Goal: Check status: Check status

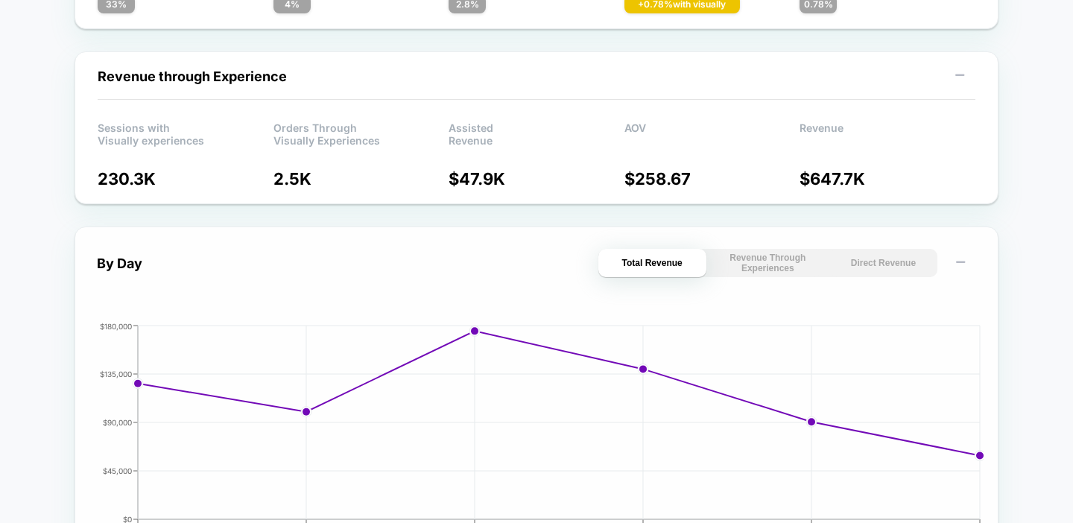
click at [872, 258] on button "Direct Revenue" at bounding box center [883, 263] width 108 height 28
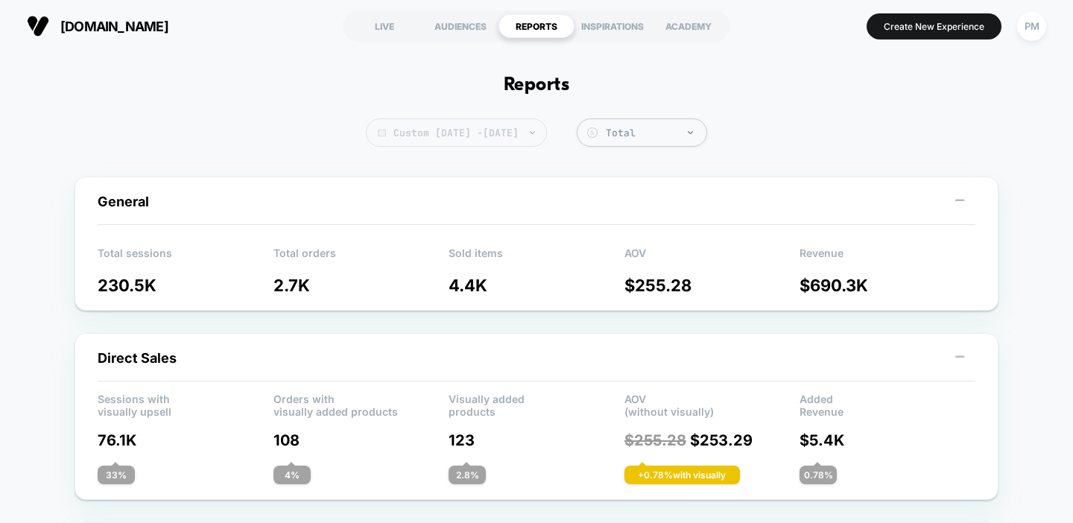
click at [499, 127] on span "Custom [DATE] - [DATE]" at bounding box center [456, 132] width 181 height 28
select select "*"
select select "****"
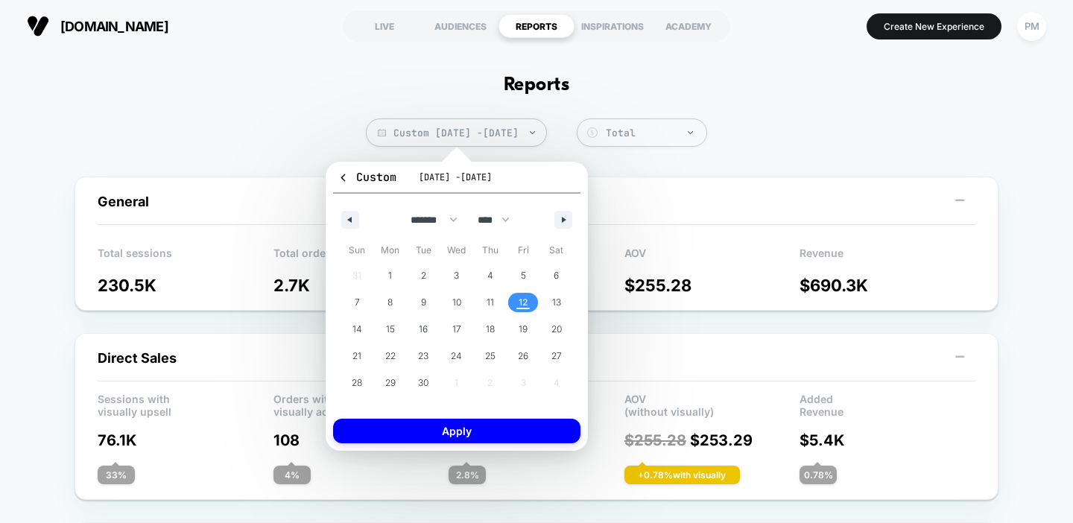
click at [523, 305] on span "12" at bounding box center [522, 302] width 9 height 27
click at [512, 425] on button "Apply" at bounding box center [456, 431] width 247 height 25
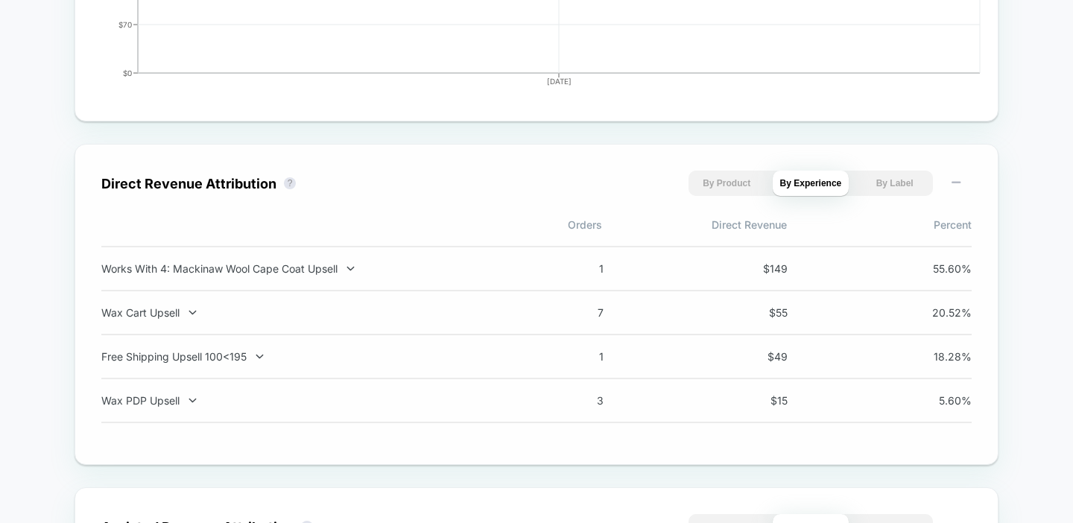
scroll to position [918, 0]
click at [248, 261] on div "Works With 4: Mackinaw Wool Cape Coat Upsell 1 $ 149 55.60 %" at bounding box center [536, 266] width 870 height 45
click at [248, 265] on div "Works With 4: Mackinaw Wool Cape Coat Upsell" at bounding box center [297, 267] width 392 height 13
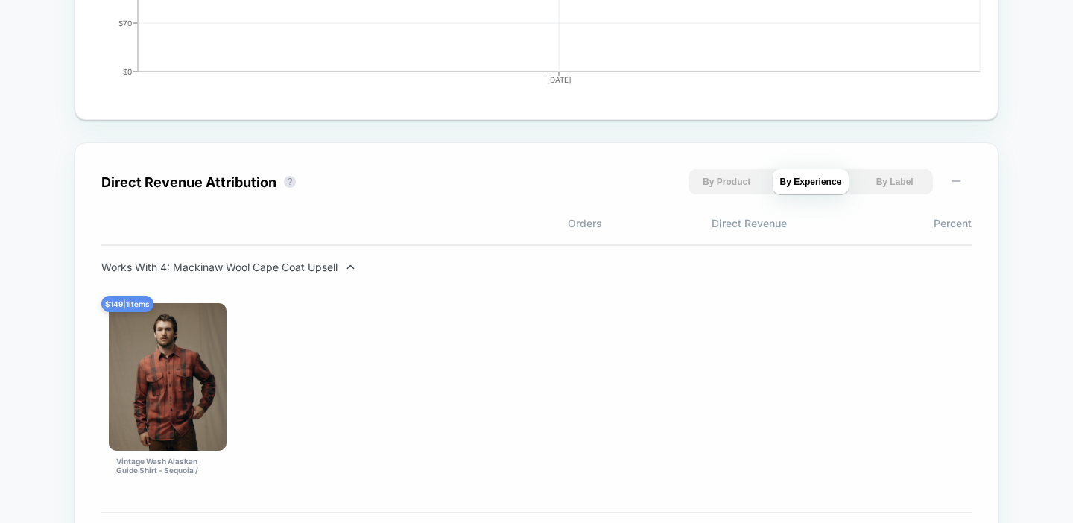
click at [248, 265] on div "Works With 4: Mackinaw Wool Cape Coat Upsell" at bounding box center [297, 267] width 392 height 13
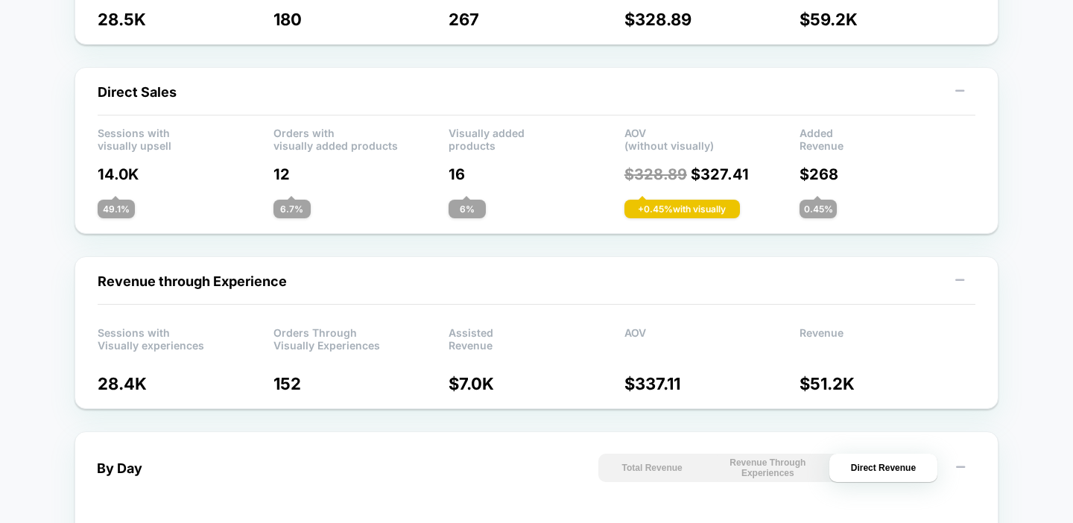
scroll to position [0, 0]
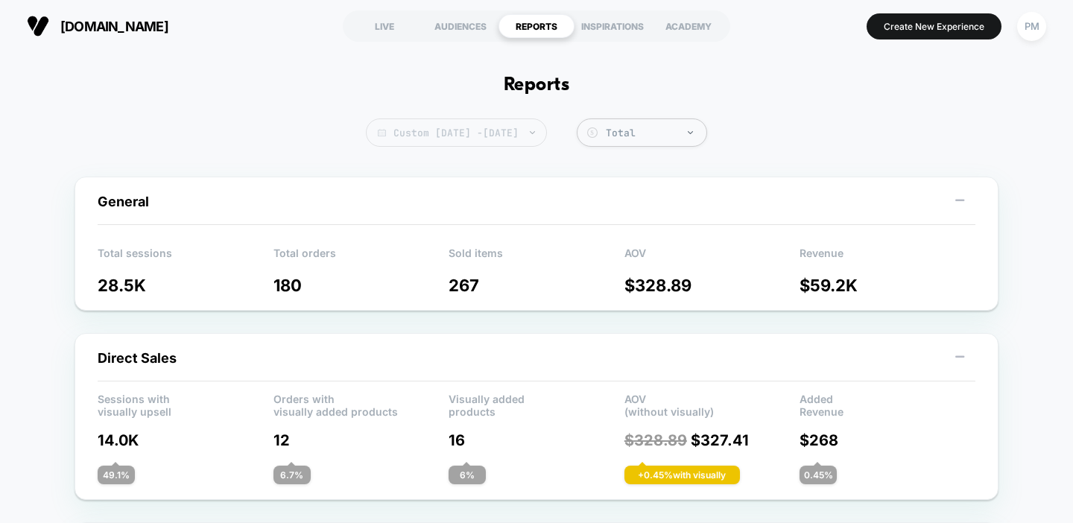
click at [469, 134] on span "Custom [DATE] - [DATE]" at bounding box center [456, 132] width 181 height 28
select select "*"
select select "****"
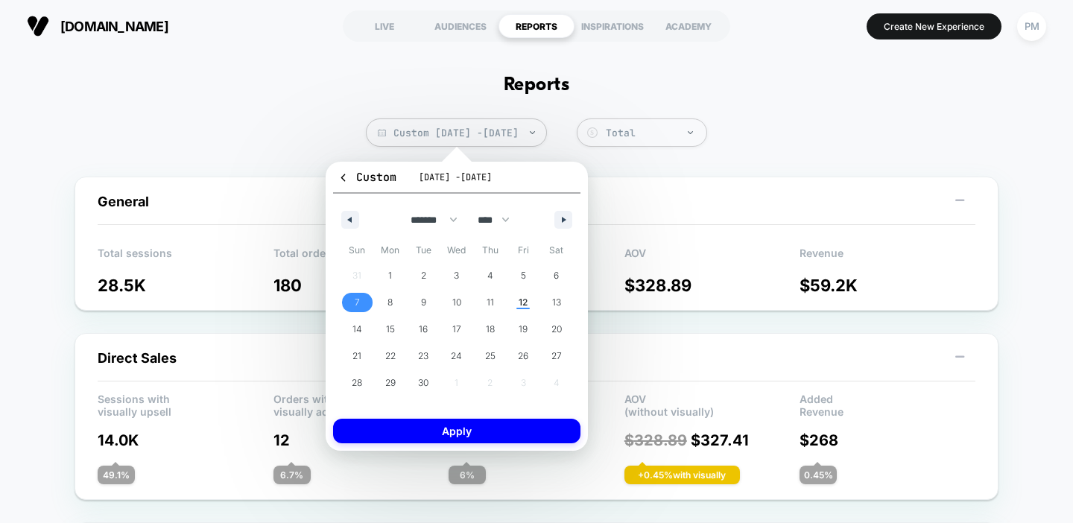
click at [355, 297] on span "7" at bounding box center [357, 302] width 5 height 27
click at [524, 300] on span "12" at bounding box center [522, 302] width 9 height 27
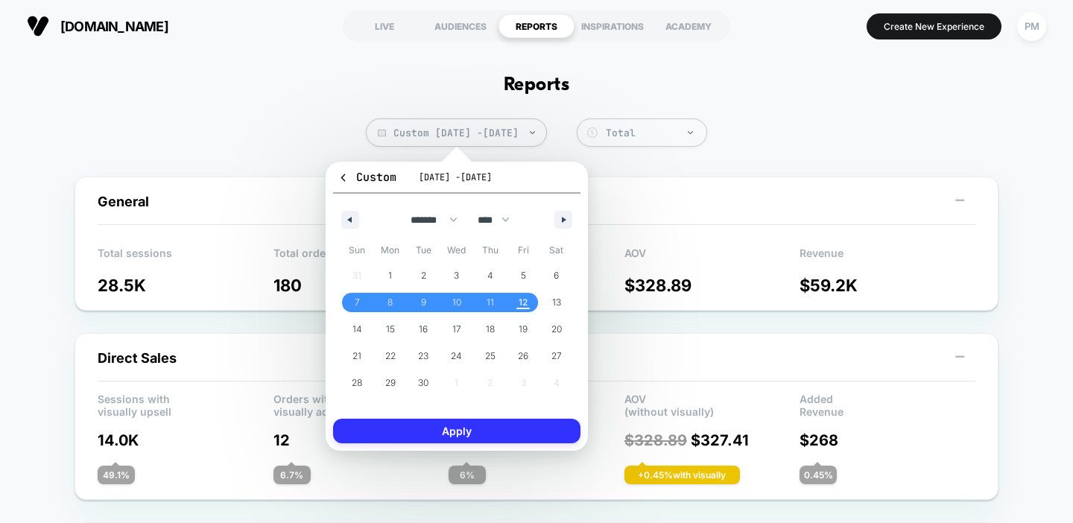
click at [509, 419] on button "Apply" at bounding box center [456, 431] width 247 height 25
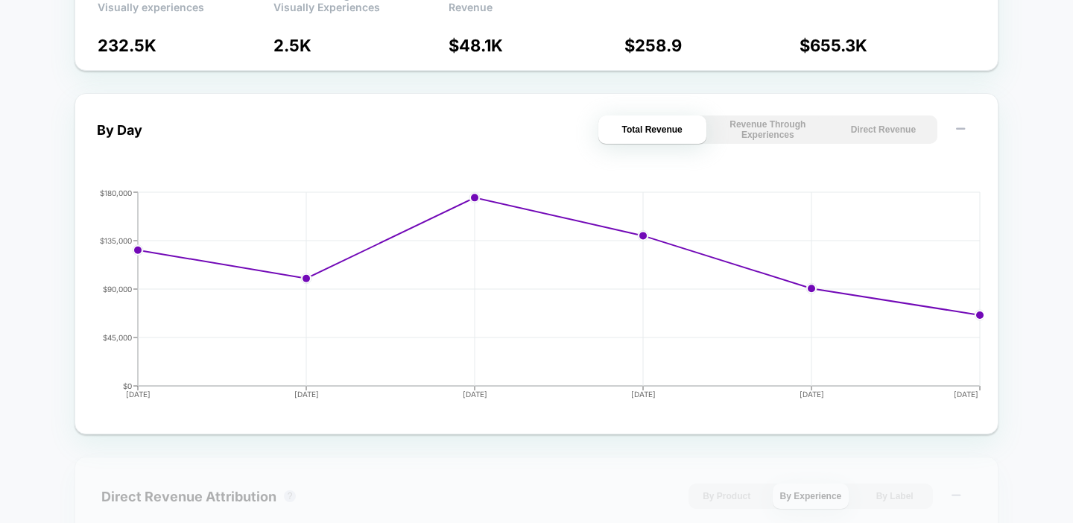
scroll to position [555, 0]
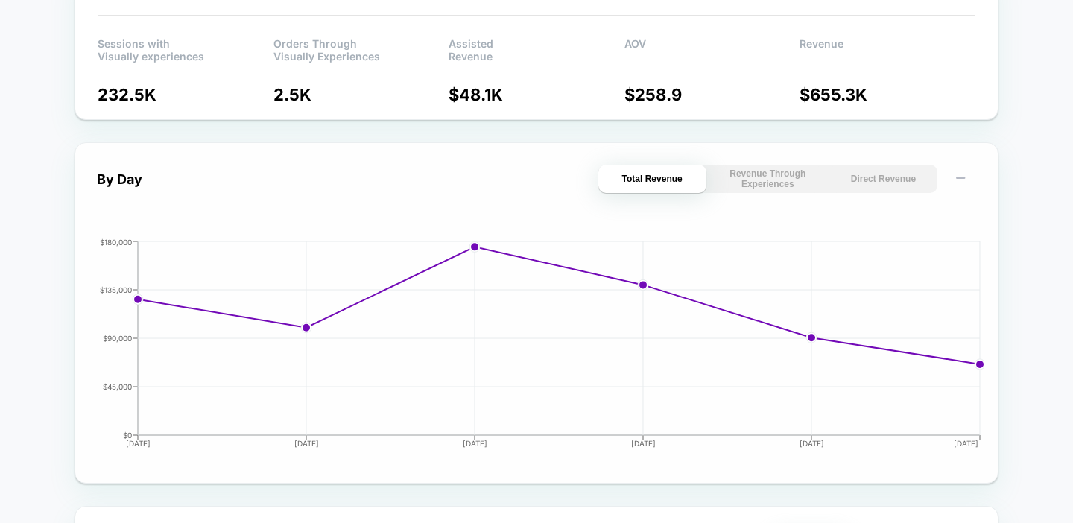
drag, startPoint x: 887, startPoint y: 180, endPoint x: 907, endPoint y: 220, distance: 45.0
click at [887, 180] on button "Direct Revenue" at bounding box center [883, 179] width 108 height 28
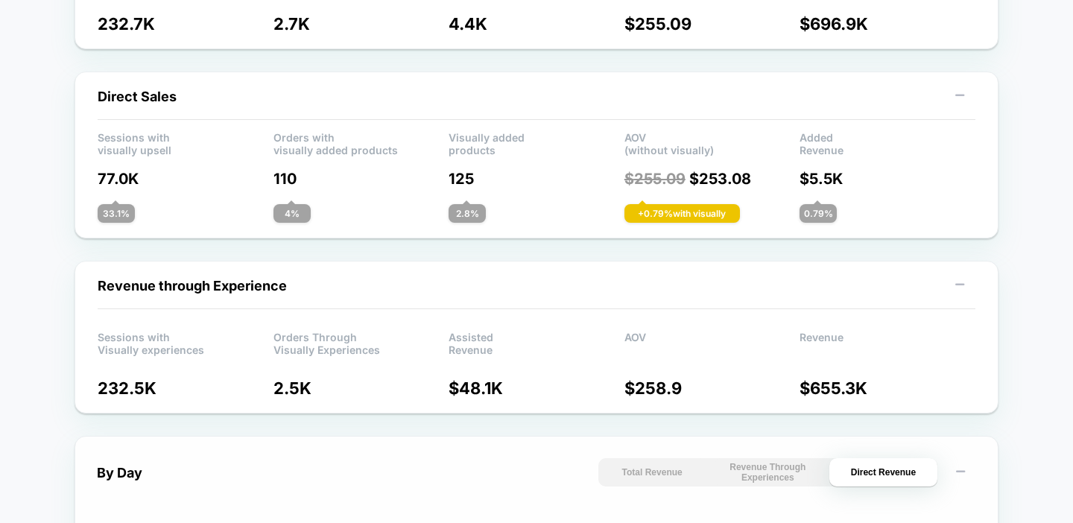
scroll to position [0, 0]
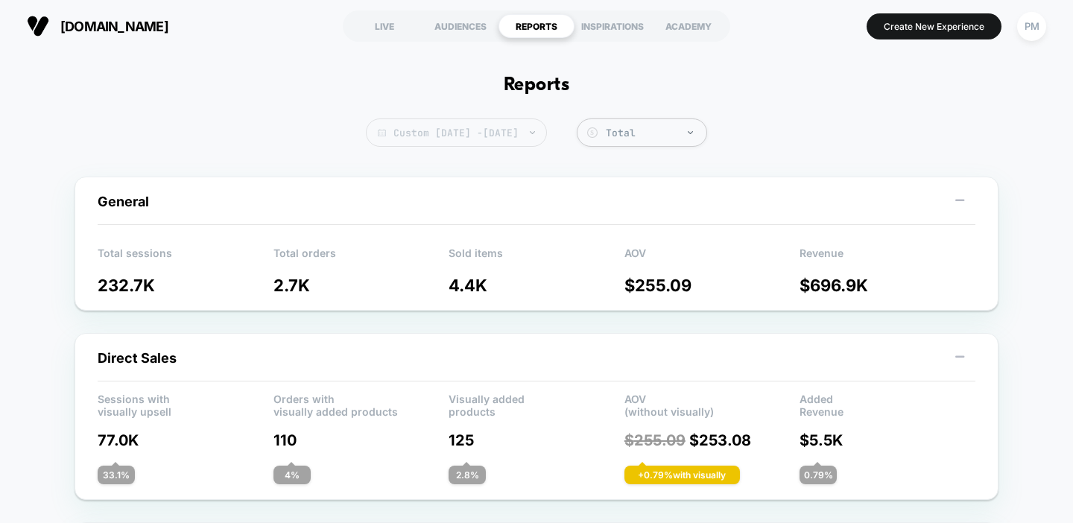
click at [460, 127] on span "Custom [DATE] - [DATE]" at bounding box center [456, 132] width 181 height 28
select select "*"
select select "****"
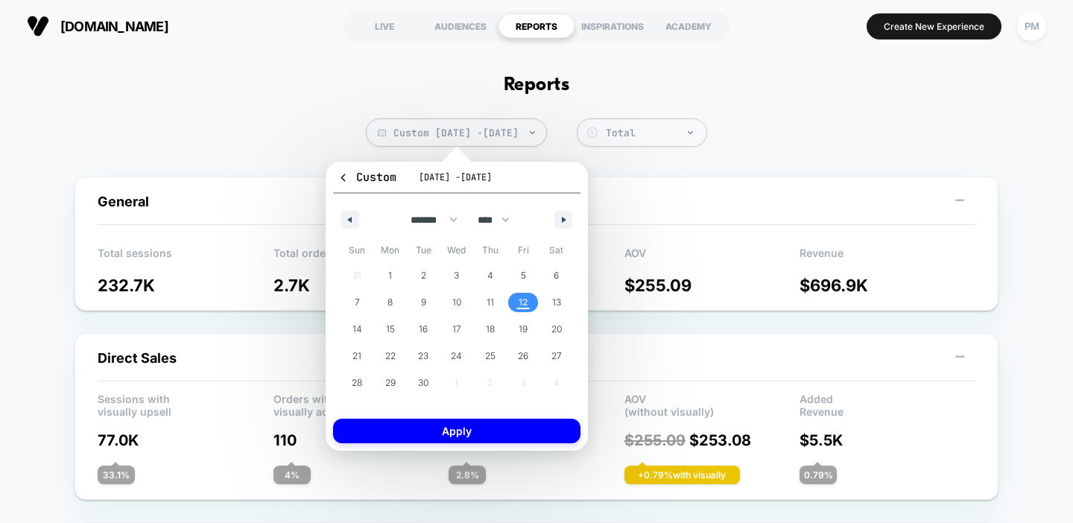
click at [521, 299] on span "12" at bounding box center [522, 302] width 9 height 27
click at [510, 428] on button "Apply" at bounding box center [456, 431] width 247 height 25
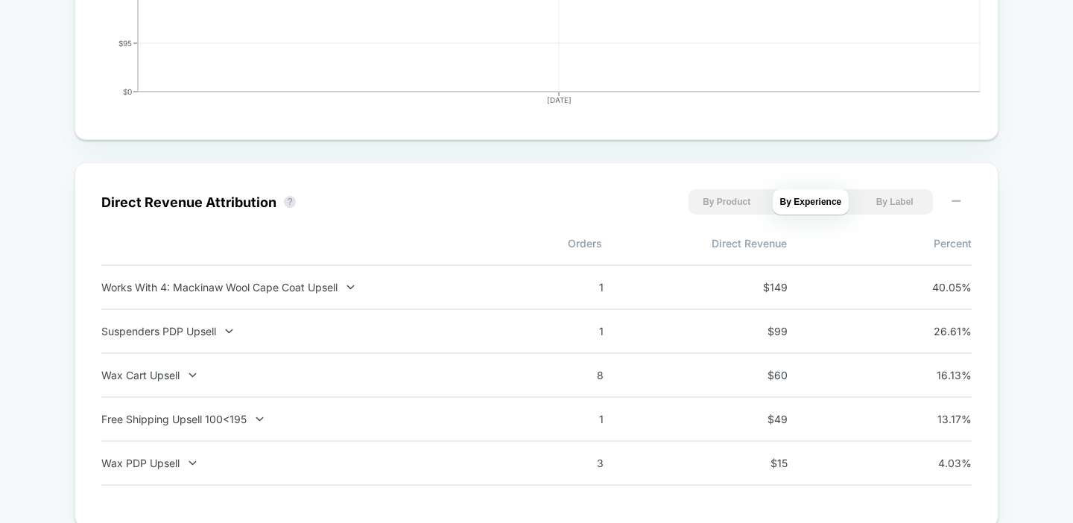
scroll to position [905, 0]
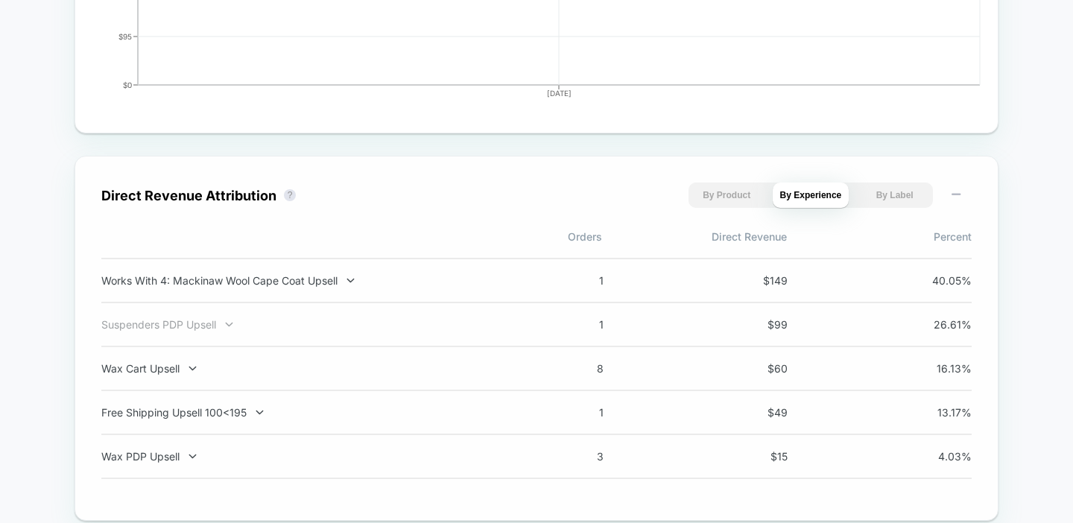
click at [161, 329] on div "Suspenders PDP Upsell" at bounding box center [297, 324] width 392 height 13
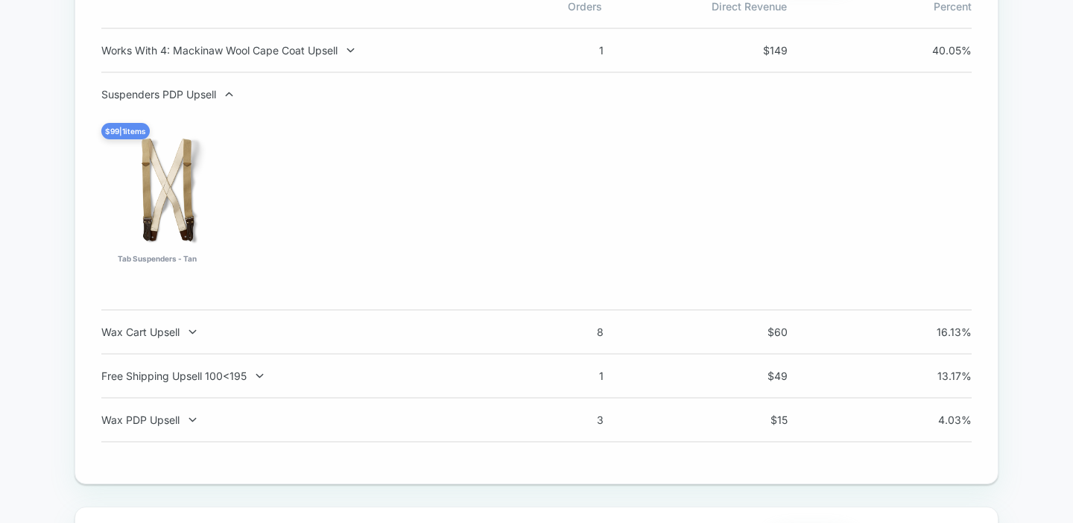
scroll to position [1151, 0]
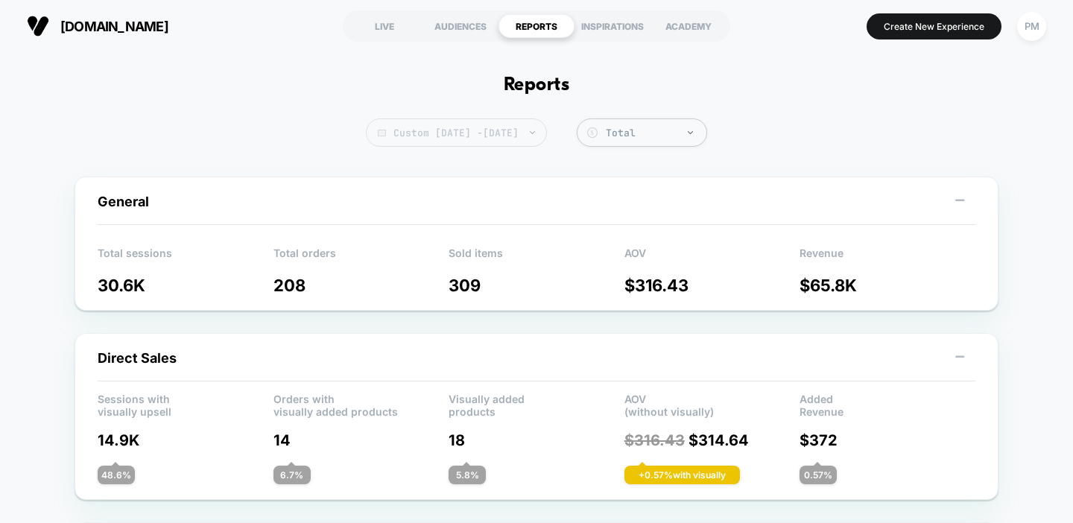
click at [472, 131] on span "Custom Sep 12, 2025 - Sep 12, 2025" at bounding box center [456, 132] width 181 height 28
select select "*"
select select "****"
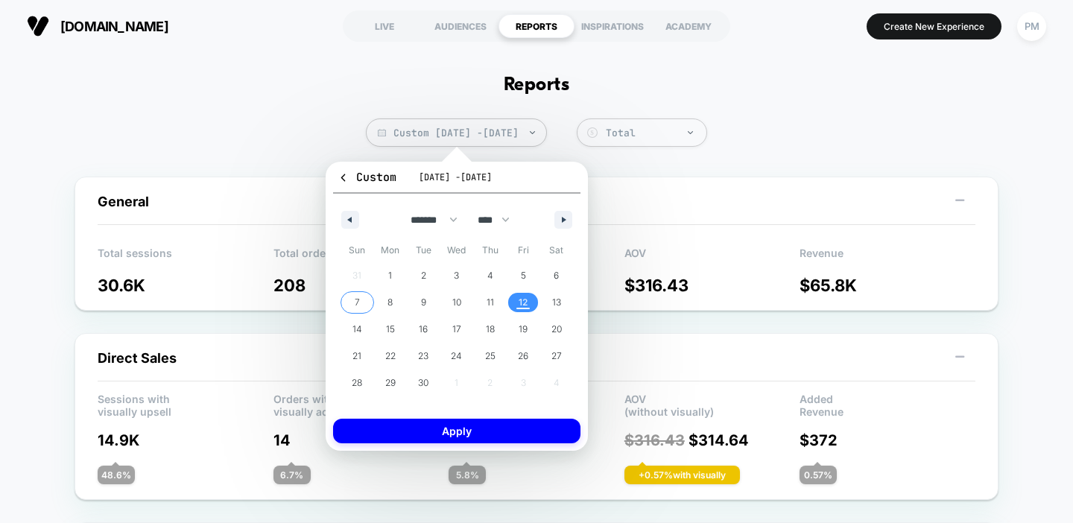
click at [355, 300] on span "7" at bounding box center [357, 302] width 5 height 27
click at [519, 309] on span "12" at bounding box center [522, 302] width 9 height 27
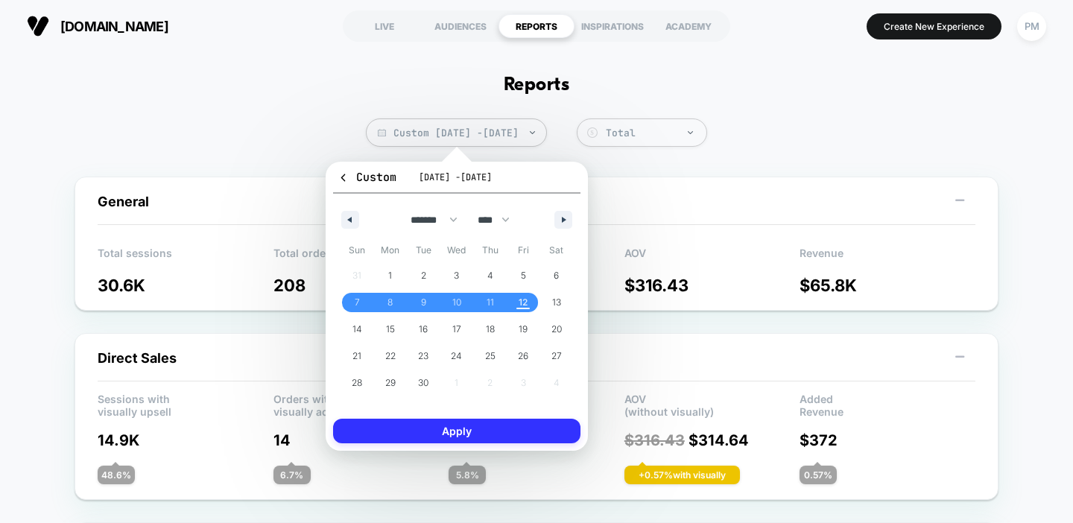
click at [506, 439] on button "Apply" at bounding box center [456, 431] width 247 height 25
